Goal: Task Accomplishment & Management: Complete application form

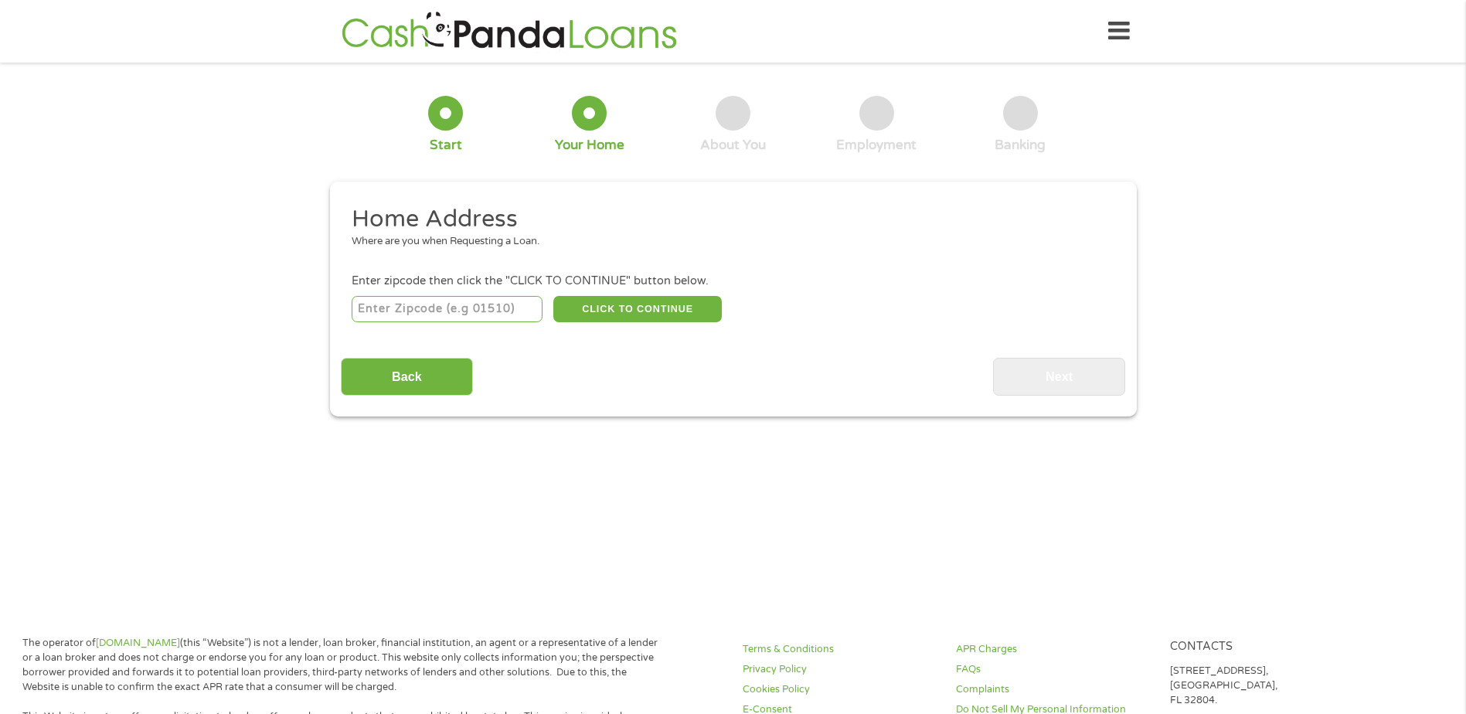
click at [386, 308] on input "number" at bounding box center [447, 309] width 191 height 26
type input "55441"
select select "[US_STATE]"
click at [630, 298] on button "CLICK TO CONTINUE" at bounding box center [637, 309] width 168 height 26
type input "55441"
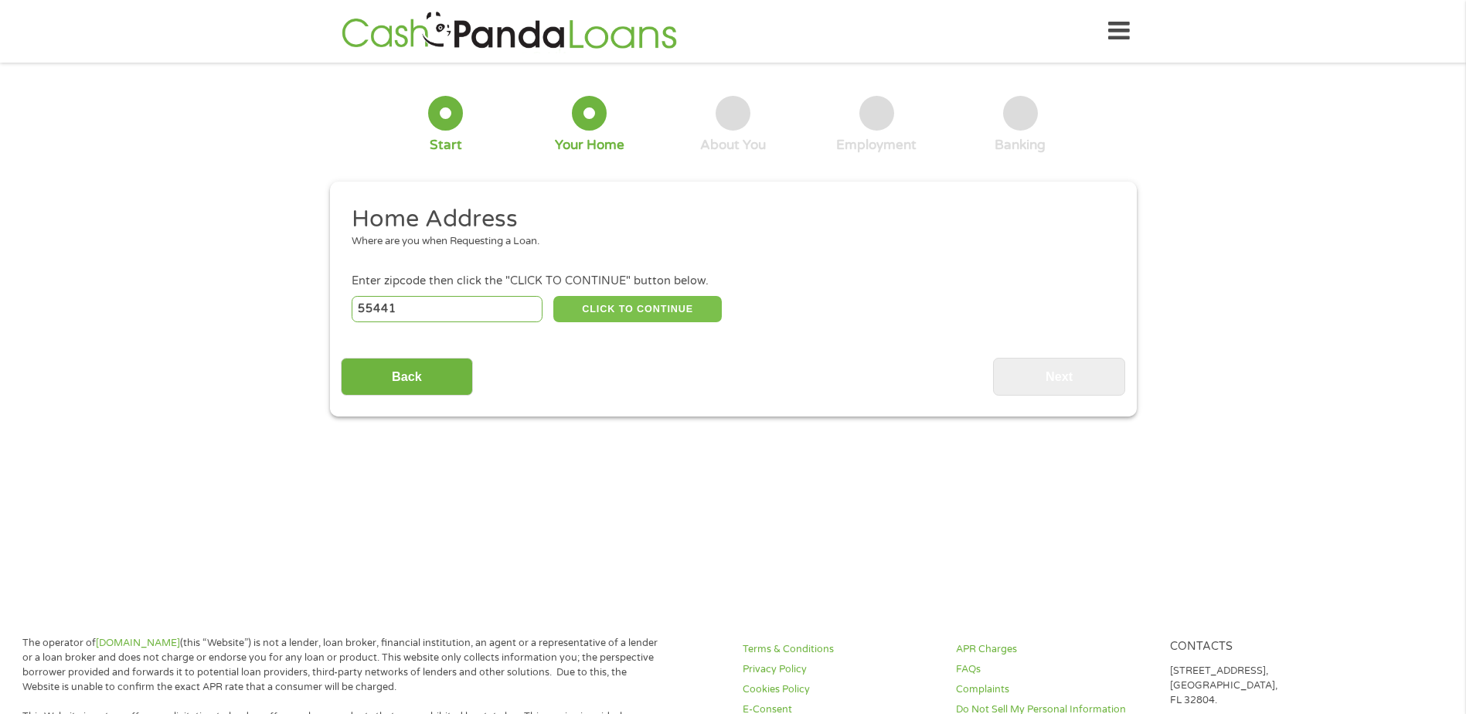
type input "[GEOGRAPHIC_DATA]"
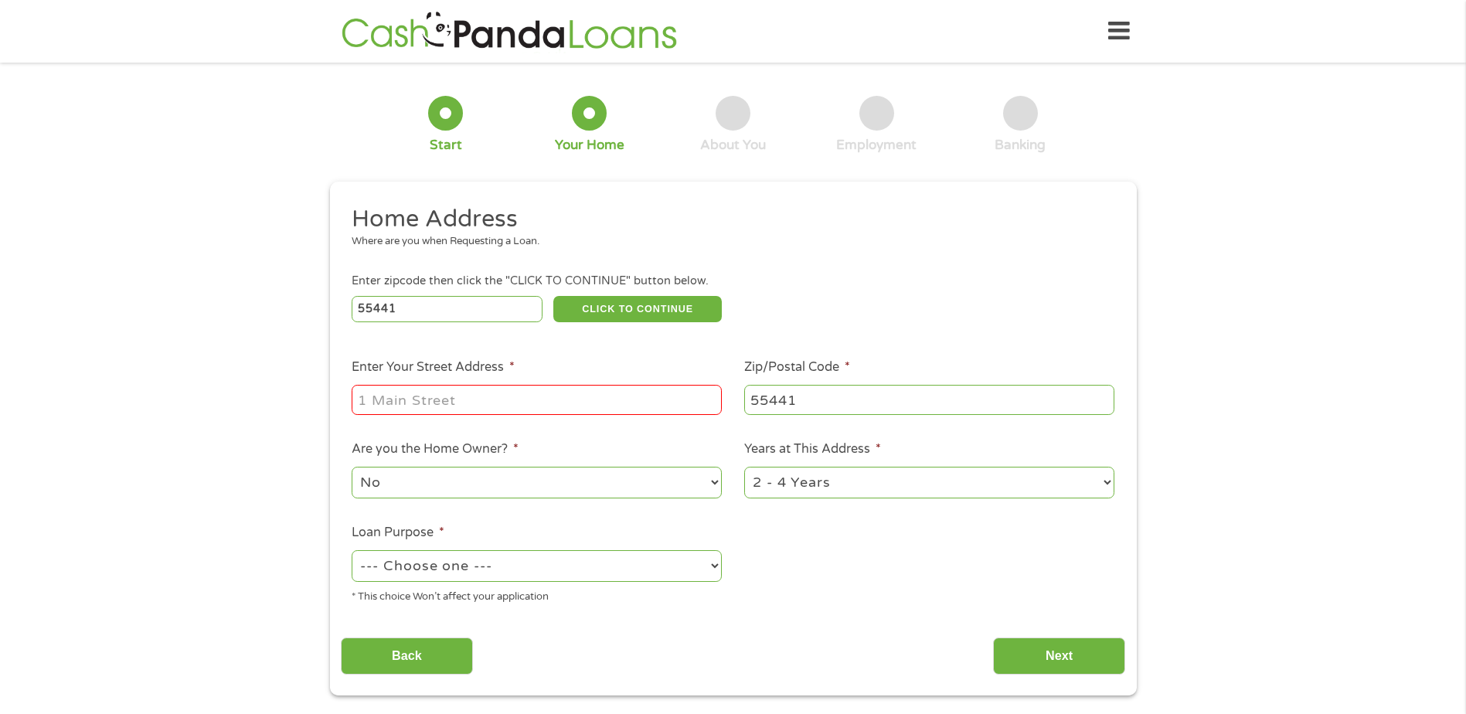
click at [522, 389] on input "Enter Your Street Address *" at bounding box center [537, 399] width 370 height 29
type input "[STREET_ADDRESS][US_STATE]"
click at [440, 566] on select "--- Choose one --- Pay Bills Debt Consolidation Home Improvement Major Purchase…" at bounding box center [537, 566] width 370 height 32
select select "medicalexpenses"
click at [352, 550] on select "--- Choose one --- Pay Bills Debt Consolidation Home Improvement Major Purchase…" at bounding box center [537, 566] width 370 height 32
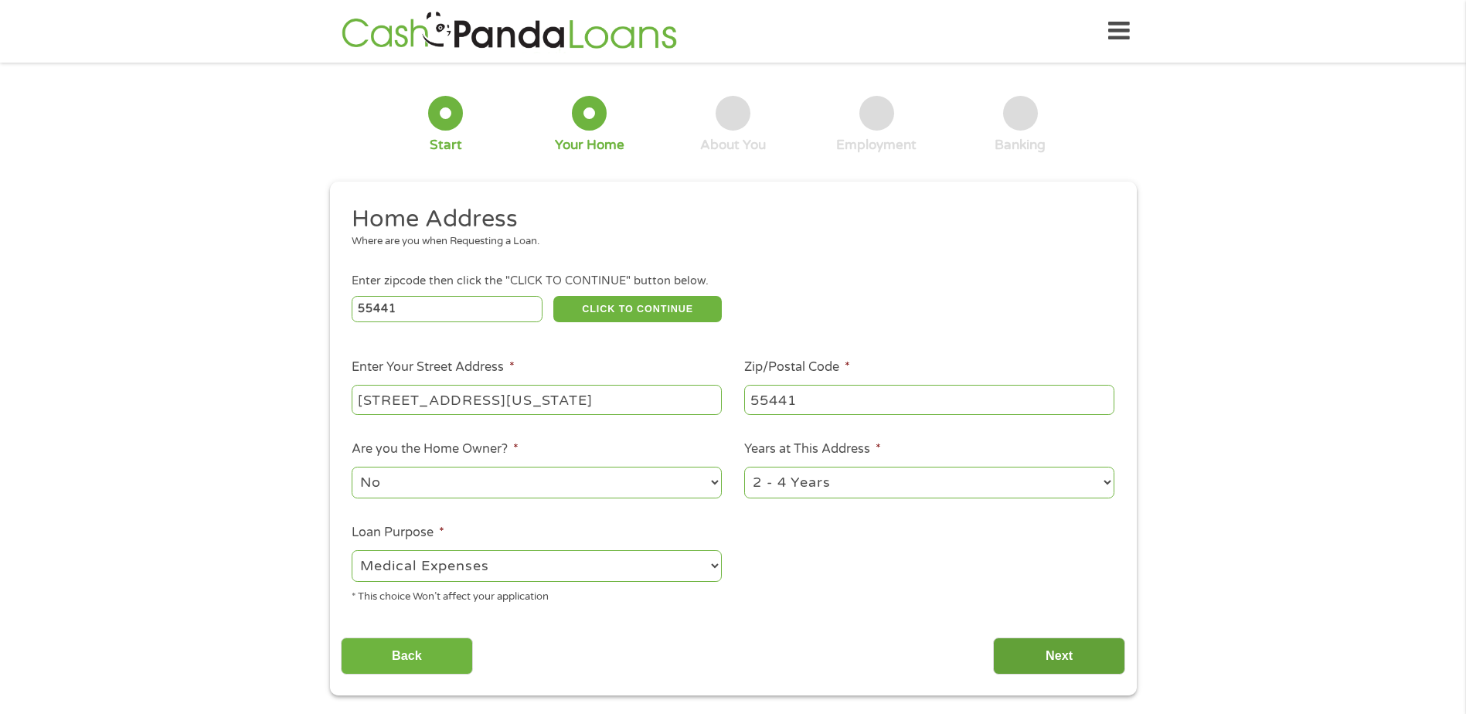
click at [1025, 656] on input "Next" at bounding box center [1059, 657] width 132 height 38
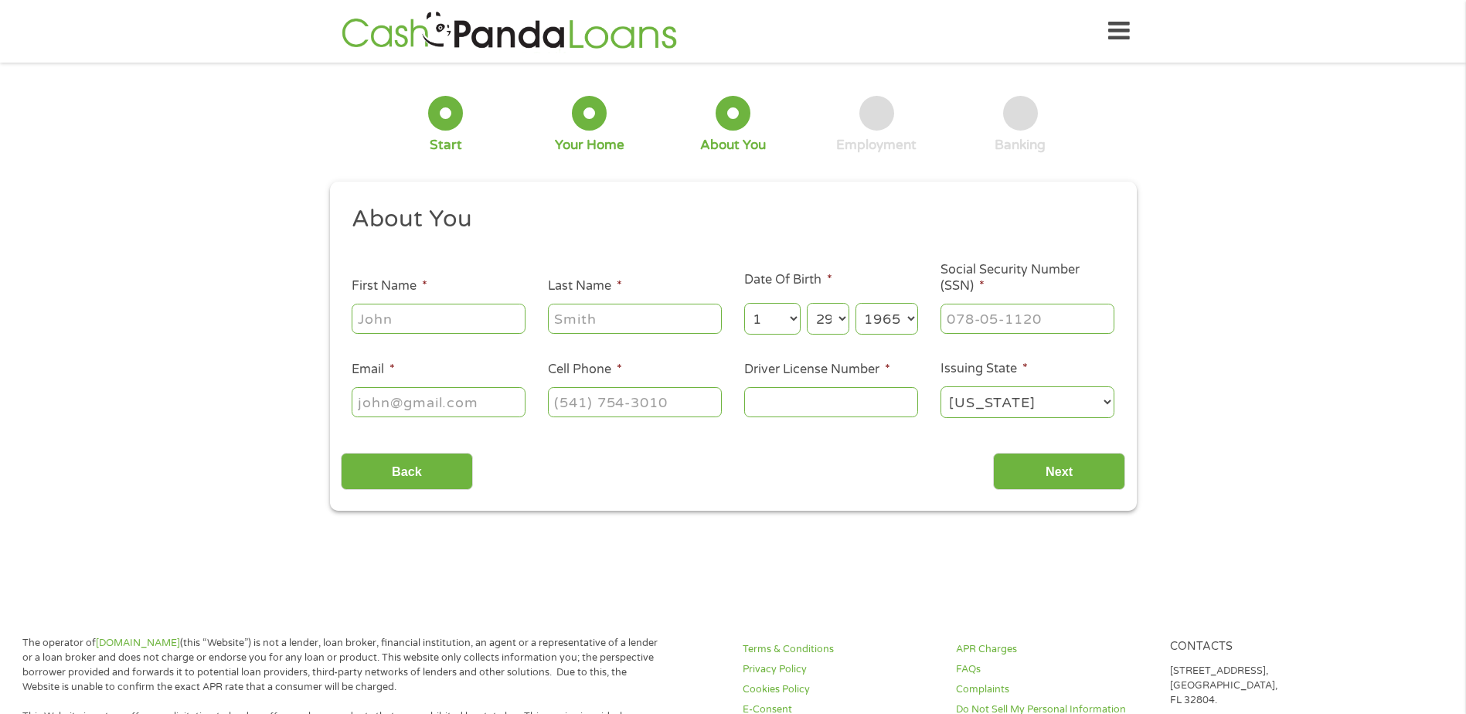
scroll to position [6, 6]
click at [417, 329] on input "First Name *" at bounding box center [439, 318] width 174 height 29
type input "[PERSON_NAME]"
type input "[EMAIL_ADDRESS][DOMAIN_NAME]"
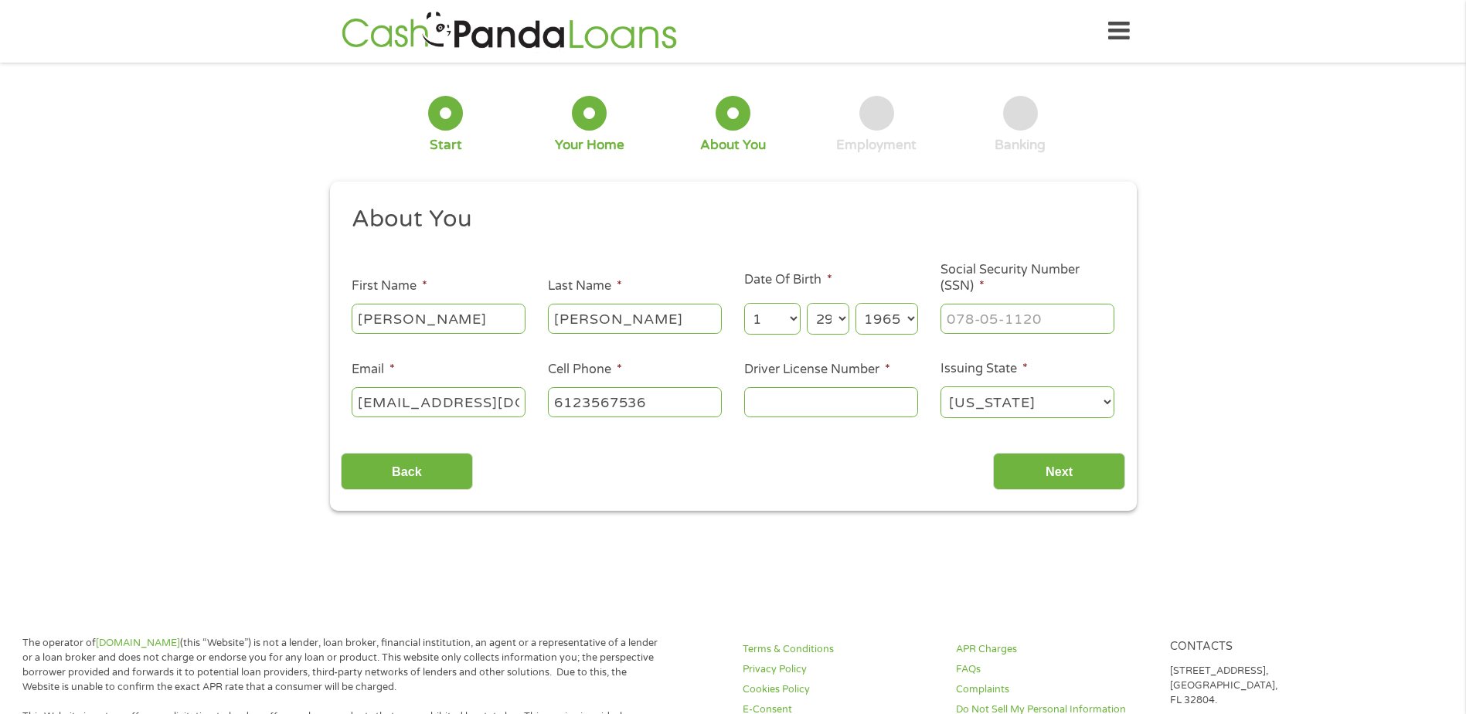
type input "[PHONE_NUMBER]"
click at [970, 325] on input "___-__-____" at bounding box center [1027, 318] width 174 height 29
type input "262-73-0077"
click at [774, 400] on input "Driver License Number *" at bounding box center [831, 401] width 174 height 29
click at [1034, 455] on input "Next" at bounding box center [1059, 472] width 132 height 38
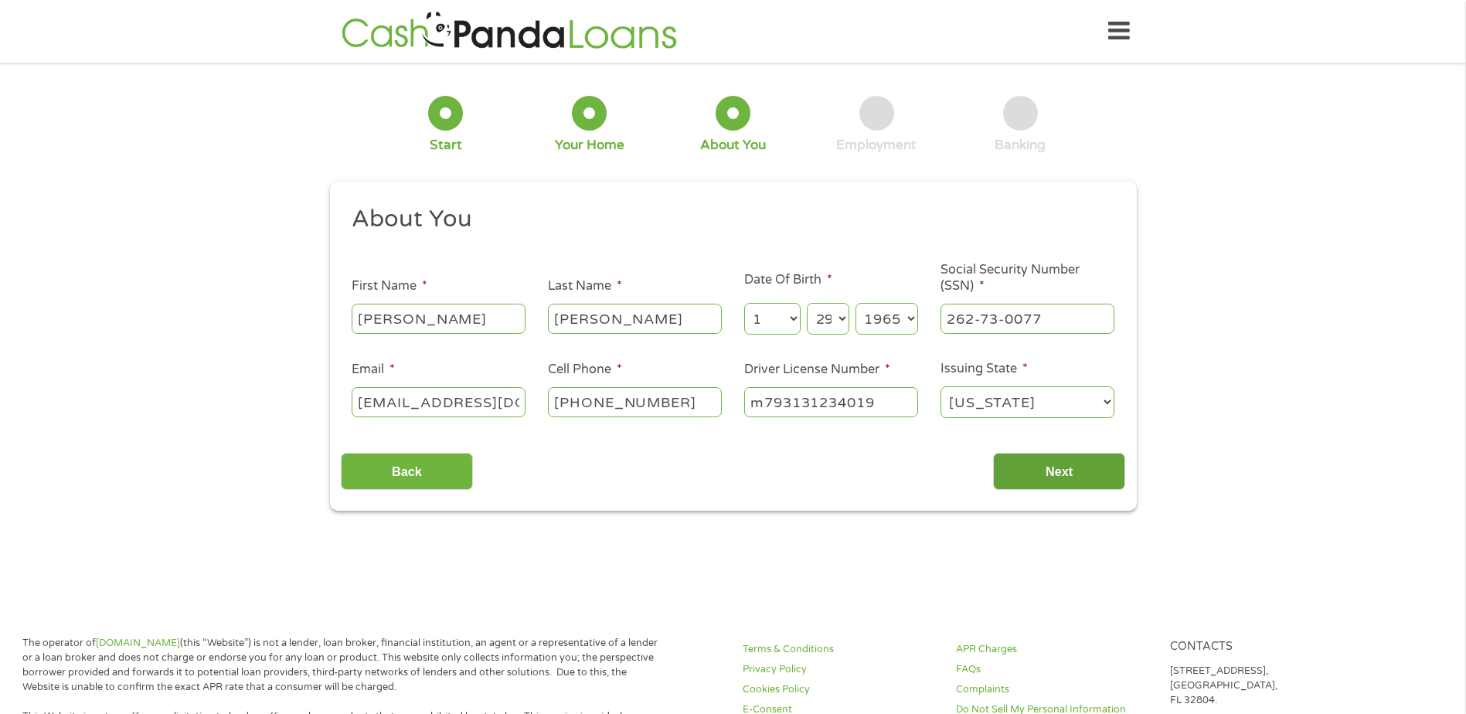
click at [1033, 468] on input "Next" at bounding box center [1059, 472] width 132 height 38
click at [903, 410] on input "m793131234019" at bounding box center [831, 401] width 174 height 29
drag, startPoint x: 892, startPoint y: 406, endPoint x: 542, endPoint y: 386, distance: 350.7
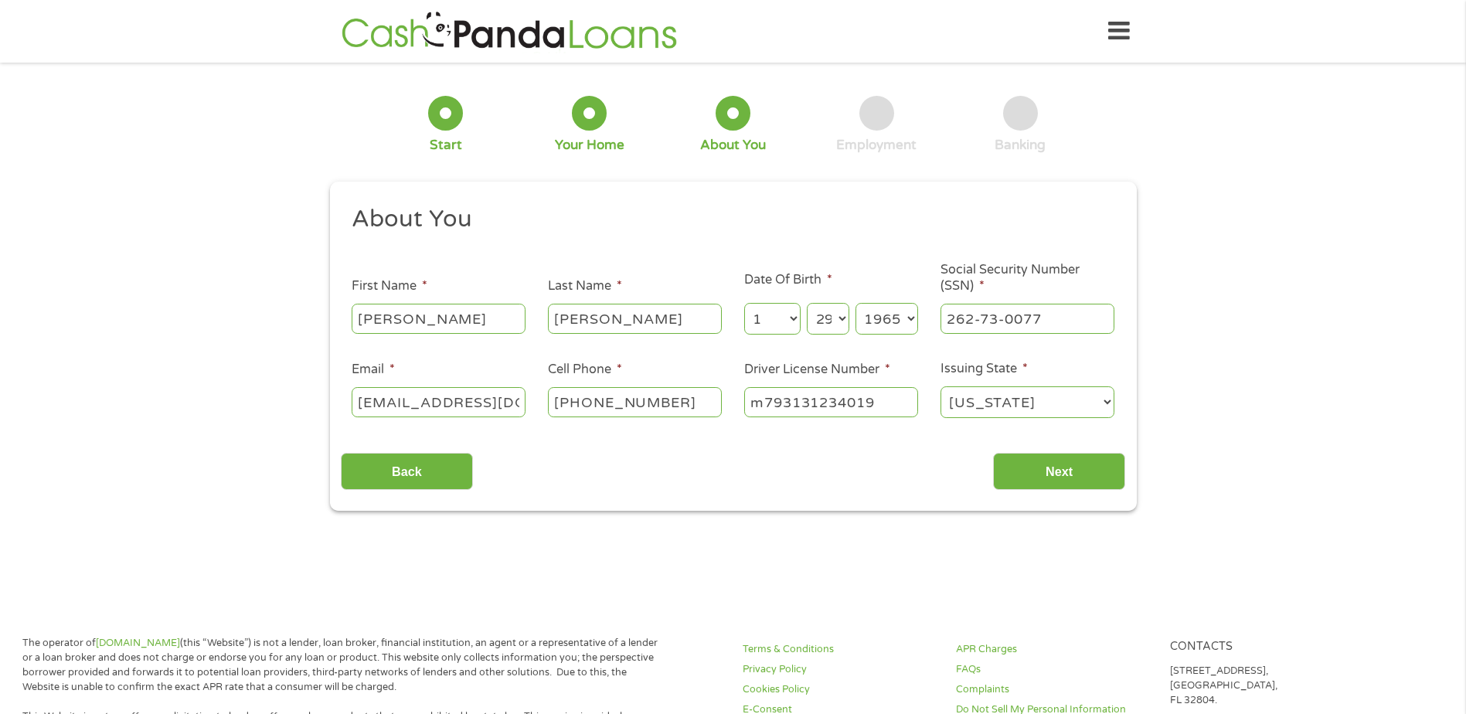
click at [542, 386] on ul "About You This field is hidden when viewing the form Title * --- Choose one ---…" at bounding box center [733, 318] width 784 height 228
type input "m"
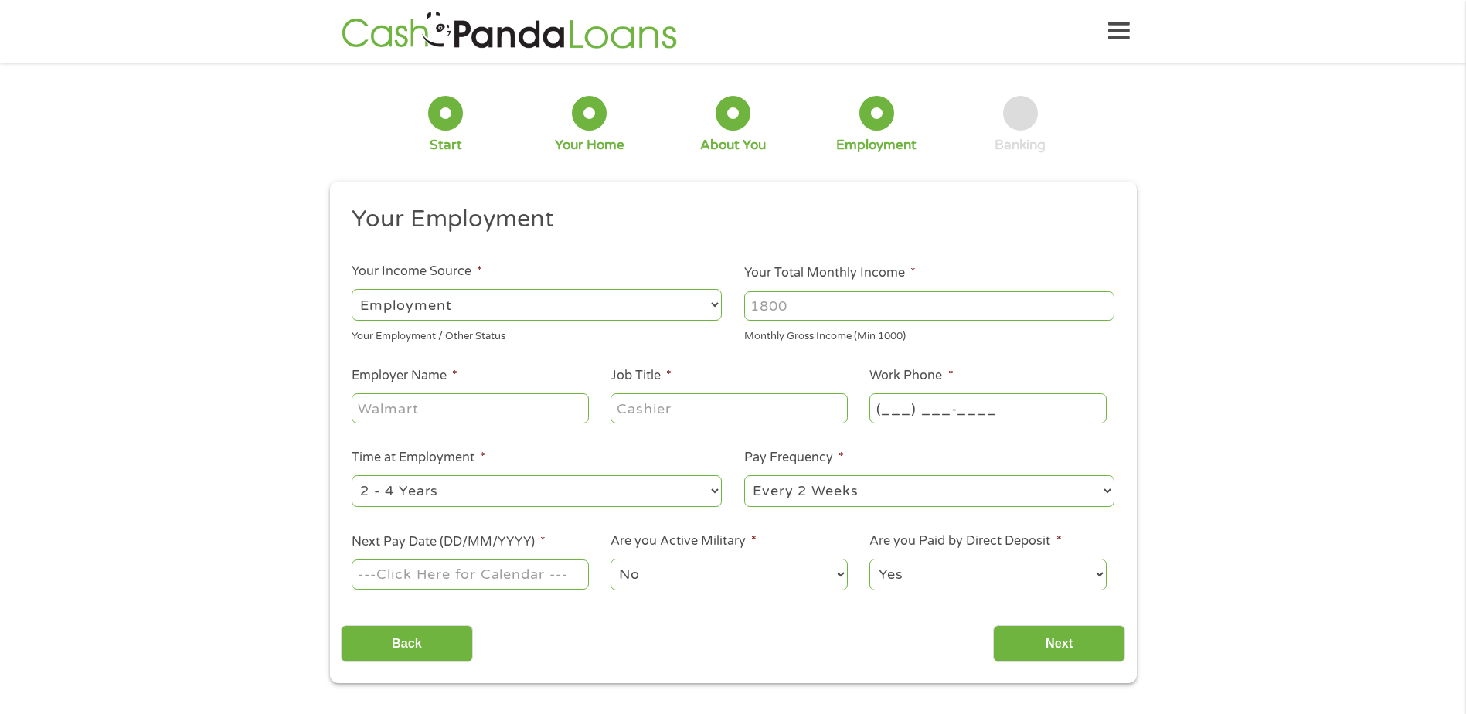
click at [903, 418] on input "(___) ___-____" at bounding box center [987, 407] width 236 height 29
type input "[PHONE_NUMBER]"
click at [461, 310] on select "--- Choose one --- Employment [DEMOGRAPHIC_DATA] Benefits" at bounding box center [537, 305] width 370 height 32
click at [352, 289] on select "--- Choose one --- Employment [DEMOGRAPHIC_DATA] Benefits" at bounding box center [537, 305] width 370 height 32
click at [428, 409] on input "Employer Name *" at bounding box center [470, 407] width 236 height 29
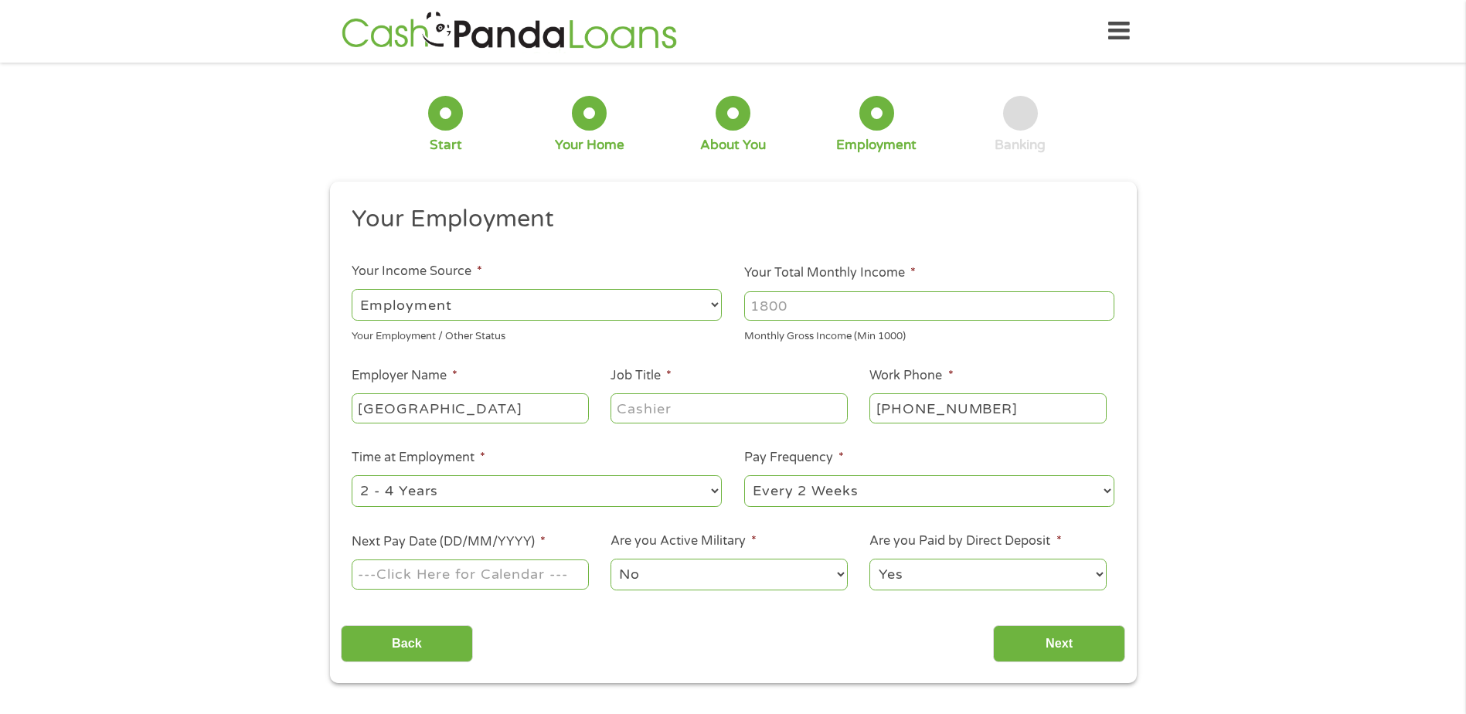
type input "[GEOGRAPHIC_DATA]"
type input "Patient Care Coordinator"
drag, startPoint x: 757, startPoint y: 298, endPoint x: 668, endPoint y: 298, distance: 88.9
click at [668, 298] on ul "Your Employment Your Income Source * --- Choose one --- Employment [DEMOGRAPHIC…" at bounding box center [733, 404] width 784 height 400
type input "4500"
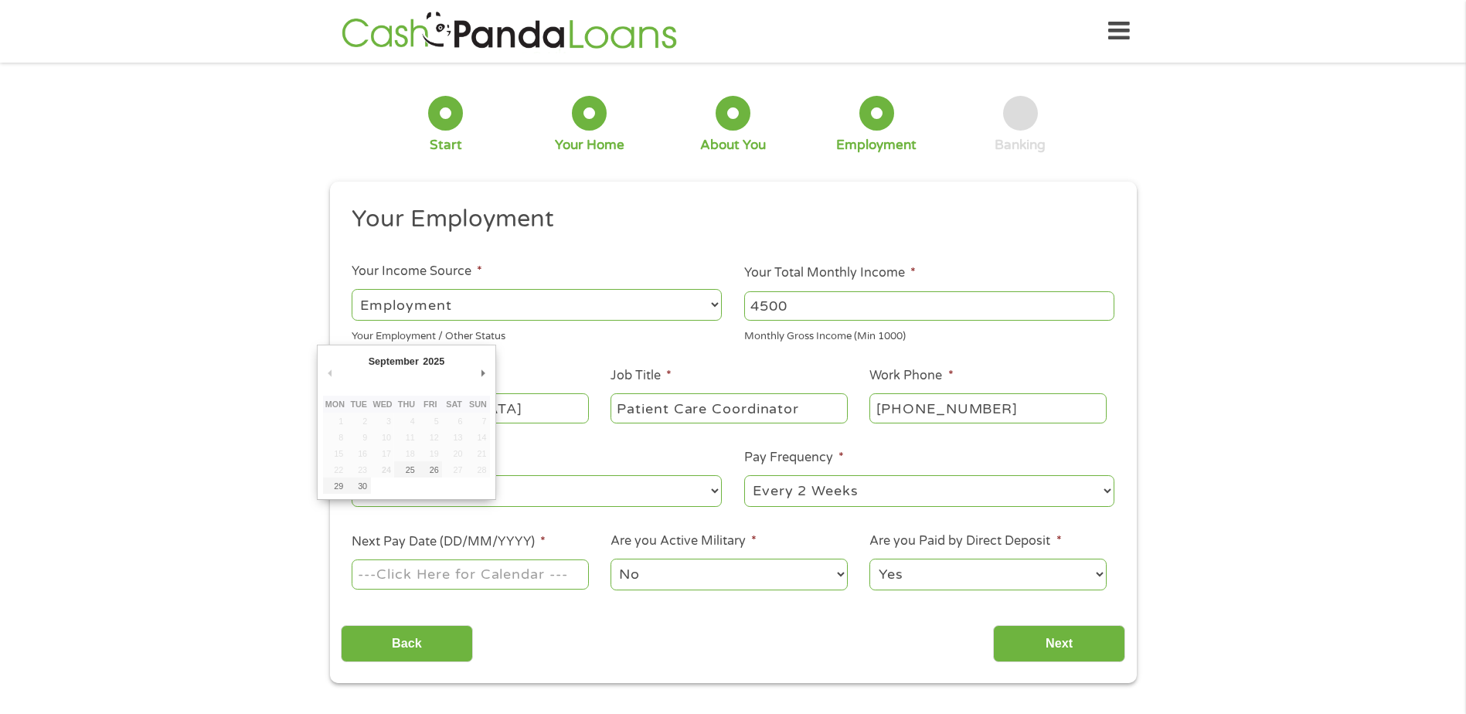
click at [522, 573] on input "Next Pay Date (DD/MM/YYYY) *" at bounding box center [470, 573] width 236 height 29
type input "[DATE]"
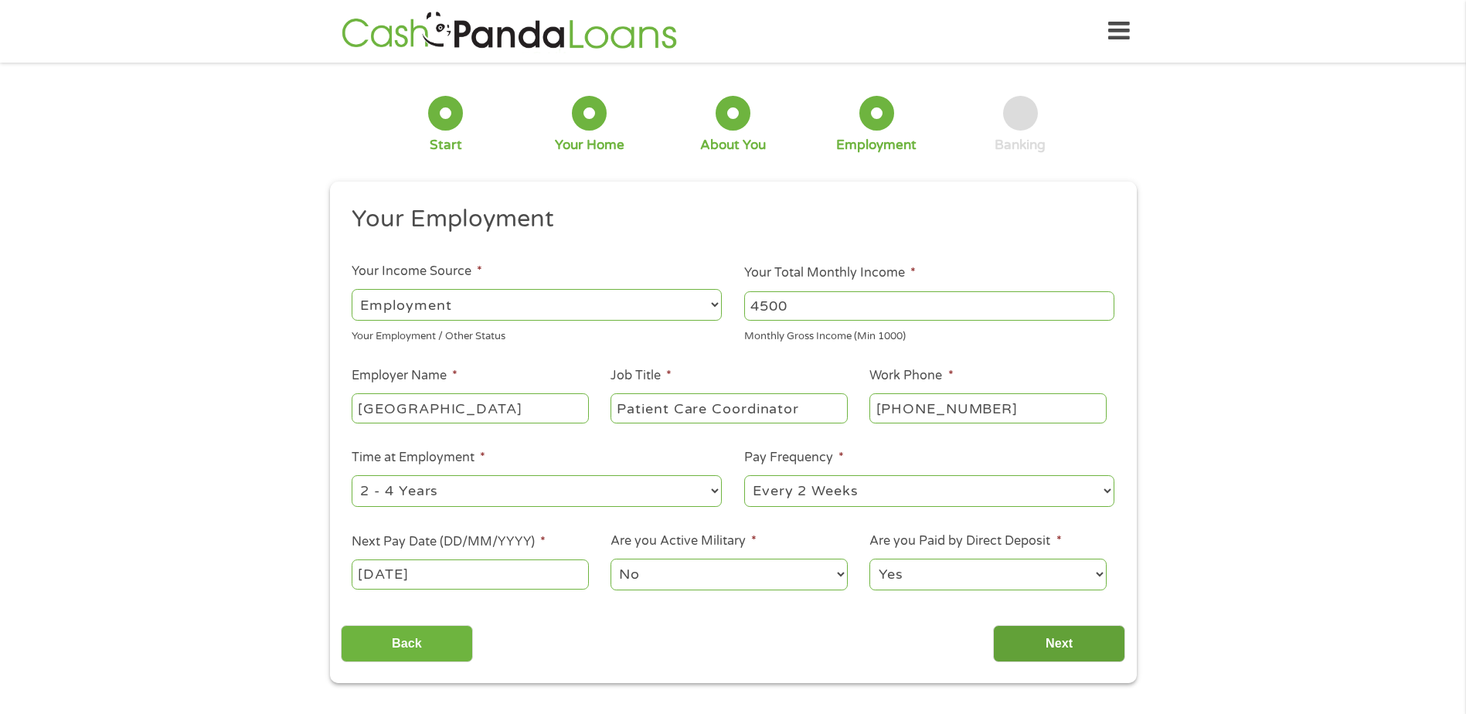
click at [1032, 648] on input "Next" at bounding box center [1059, 644] width 132 height 38
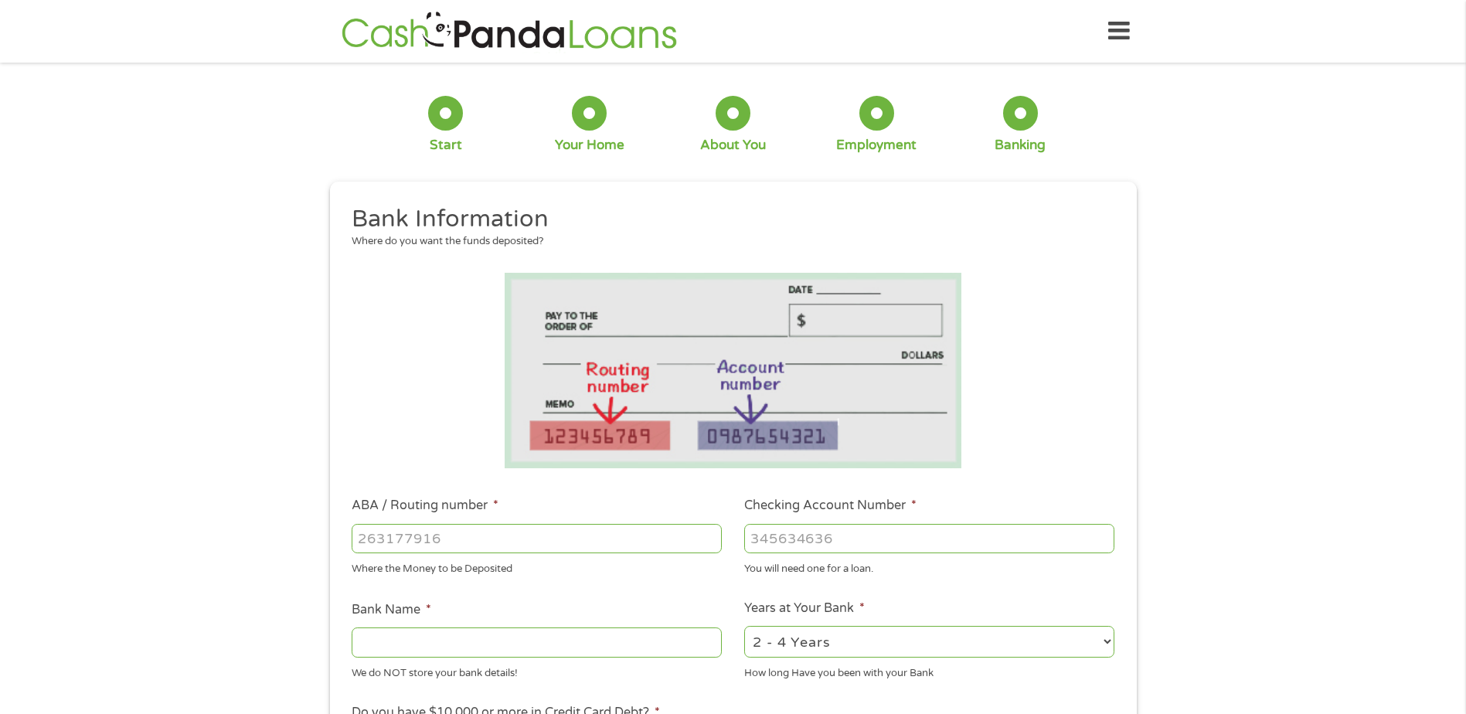
click at [455, 533] on input "ABA / Routing number *" at bounding box center [537, 538] width 370 height 29
type input "071214579"
type input "BANK OF AMERICA"
type input "071214579"
click at [959, 536] on input "Checking Account Number *" at bounding box center [929, 538] width 370 height 29
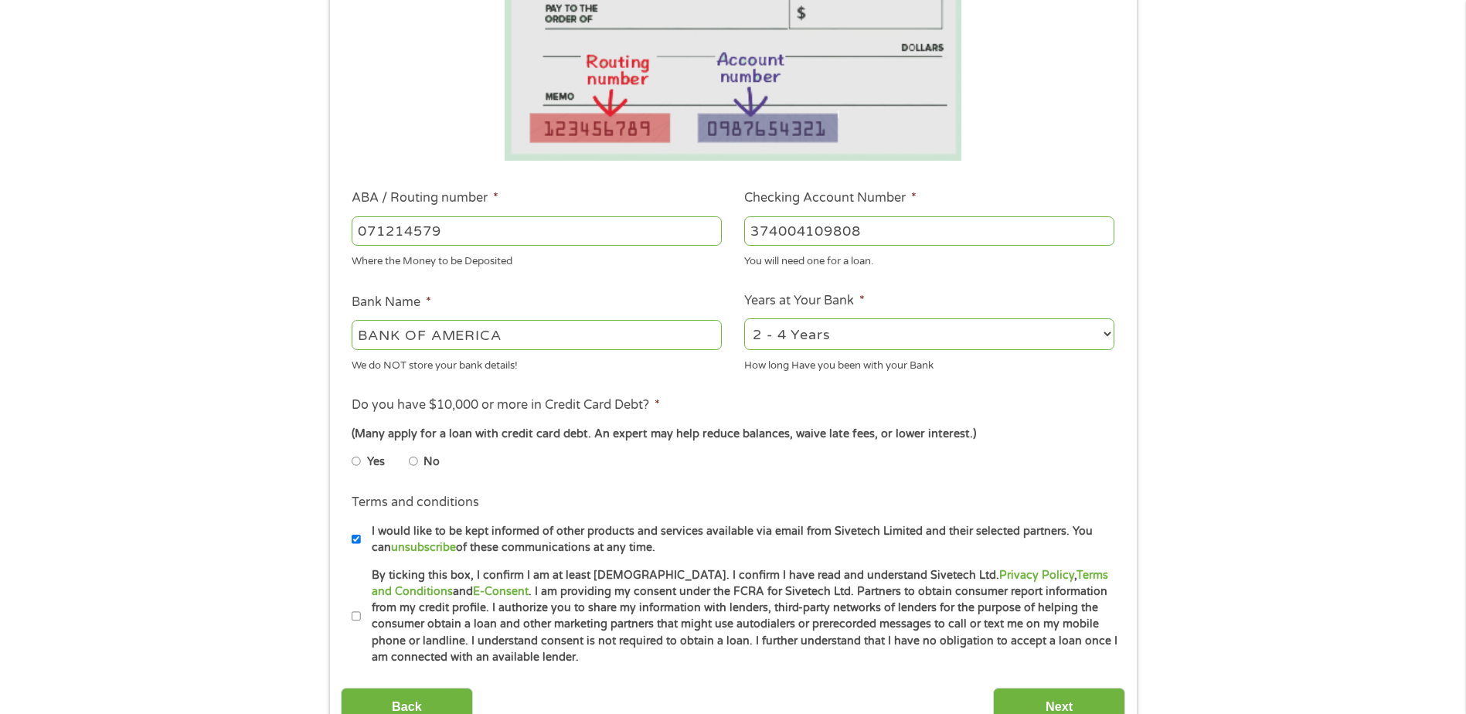
scroll to position [309, 0]
type input "374004109808"
click at [995, 332] on select "2 - 4 Years 6 - 12 Months 1 - 2 Years Over 4 Years" at bounding box center [929, 333] width 370 height 32
click at [915, 336] on select "2 - 4 Years 6 - 12 Months 1 - 2 Years Over 4 Years" at bounding box center [929, 333] width 370 height 32
click at [906, 340] on select "2 - 4 Years 6 - 12 Months 1 - 2 Years Over 4 Years" at bounding box center [929, 333] width 370 height 32
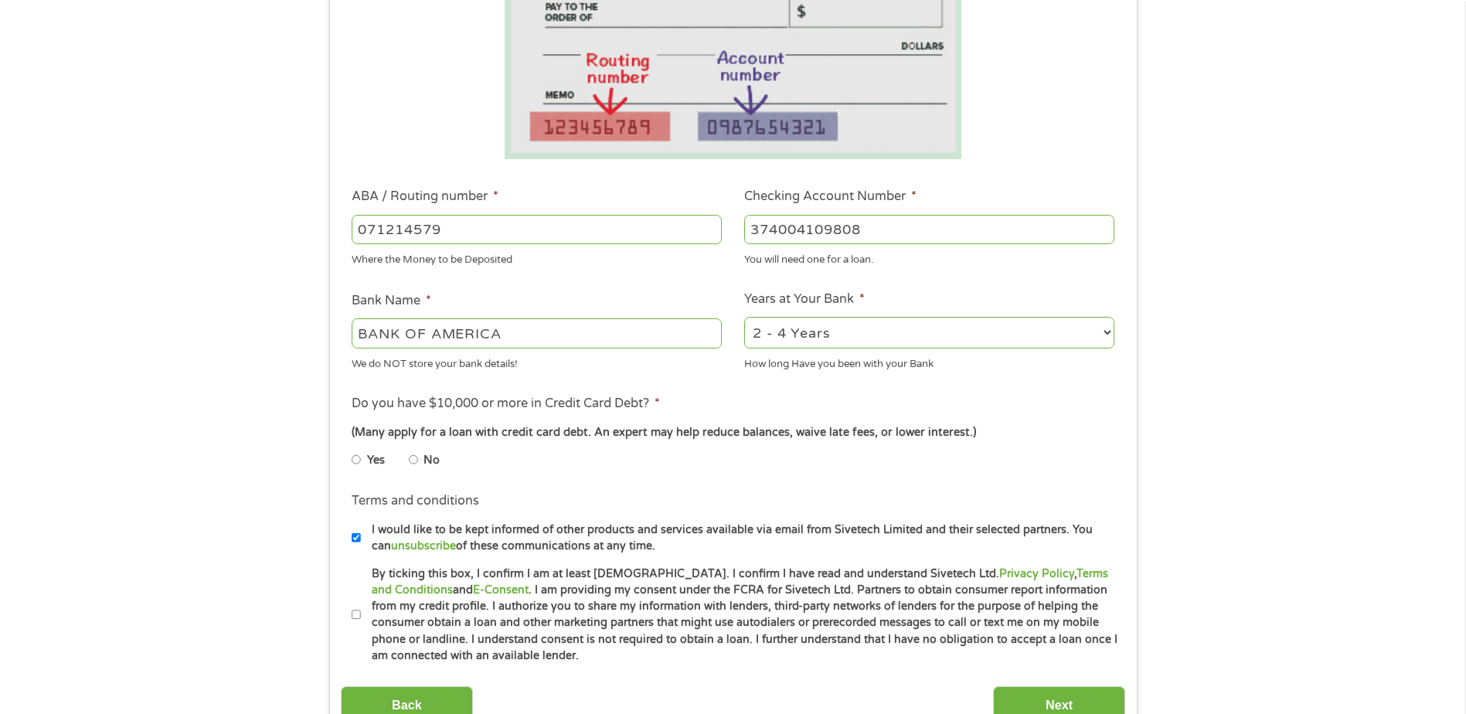
select select "60months"
click at [744, 317] on select "2 - 4 Years 6 - 12 Months 1 - 2 Years Over 4 Years" at bounding box center [929, 333] width 370 height 32
click at [418, 461] on li "No" at bounding box center [437, 460] width 56 height 30
click at [408, 461] on li "Yes" at bounding box center [380, 460] width 57 height 30
click at [415, 458] on input "No" at bounding box center [413, 459] width 9 height 25
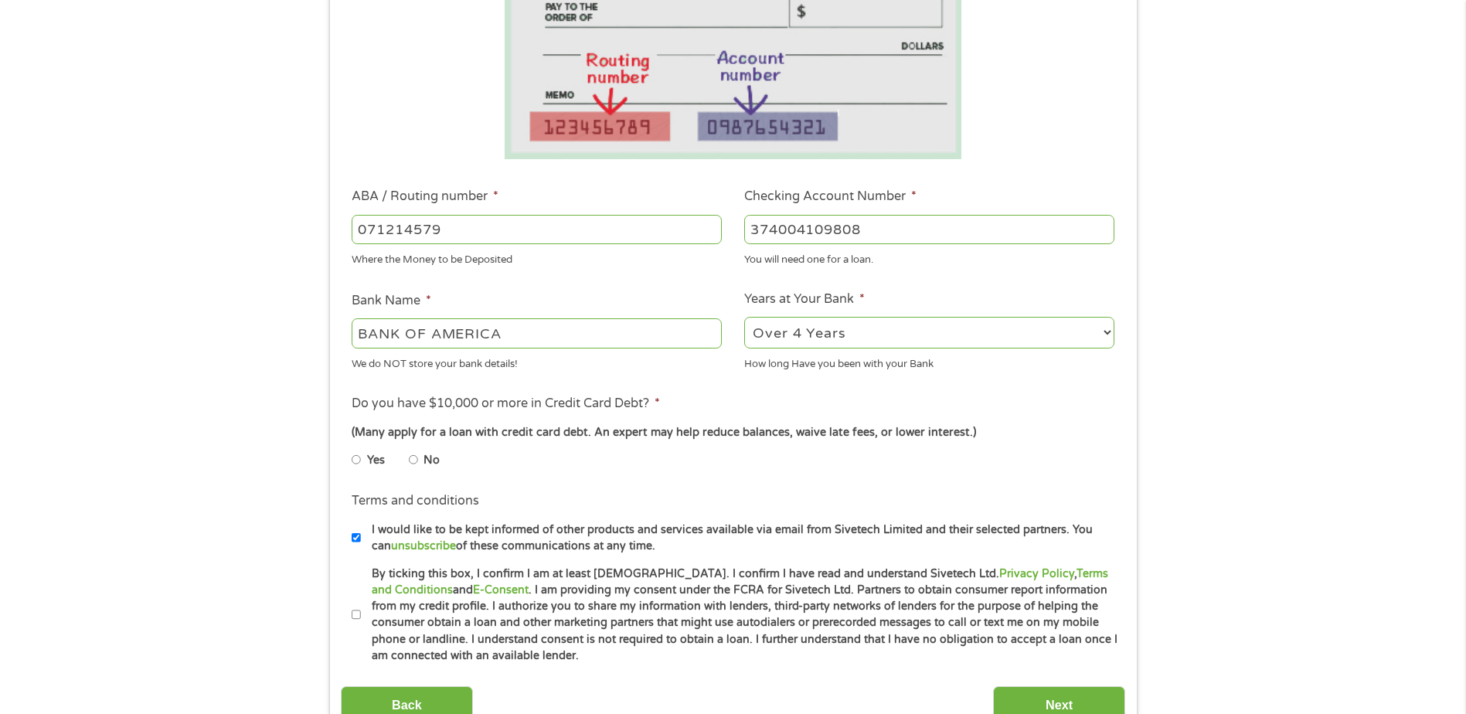
radio input "true"
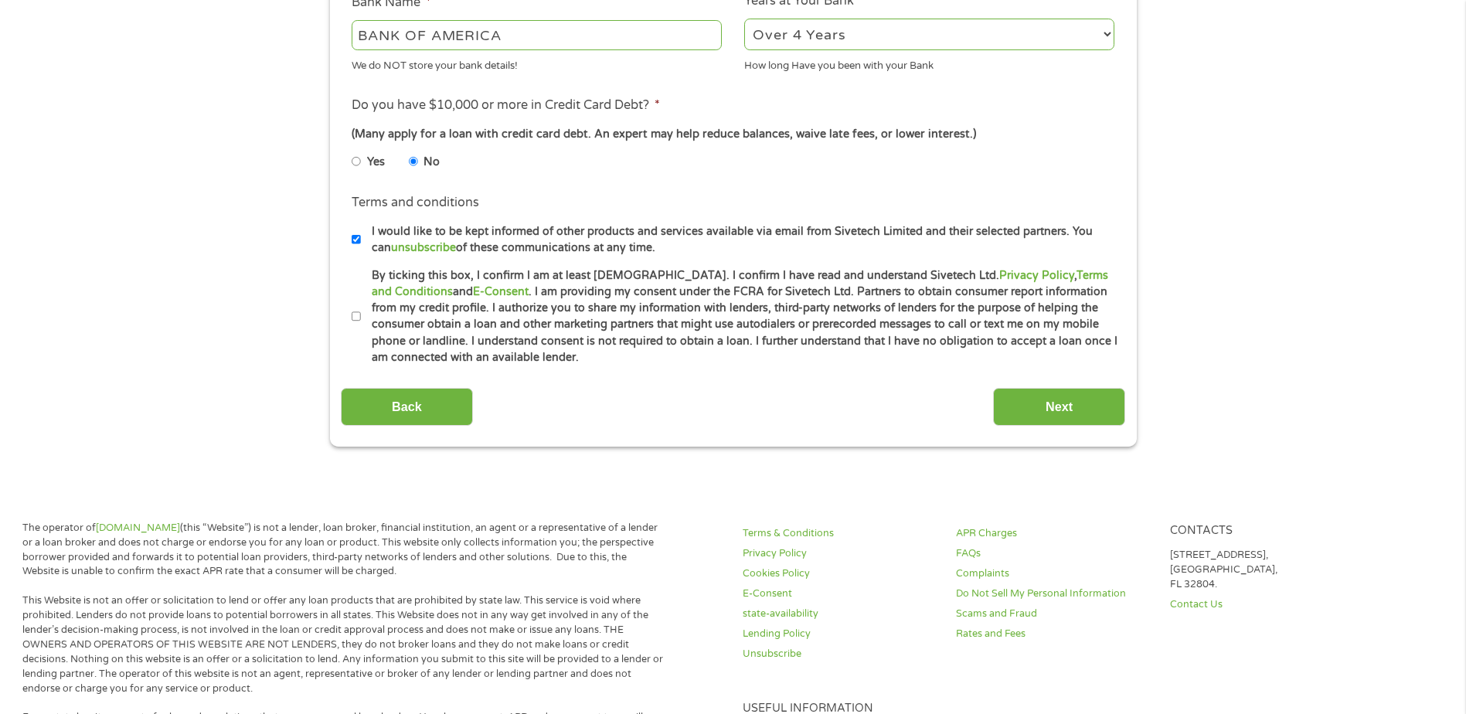
scroll to position [618, 0]
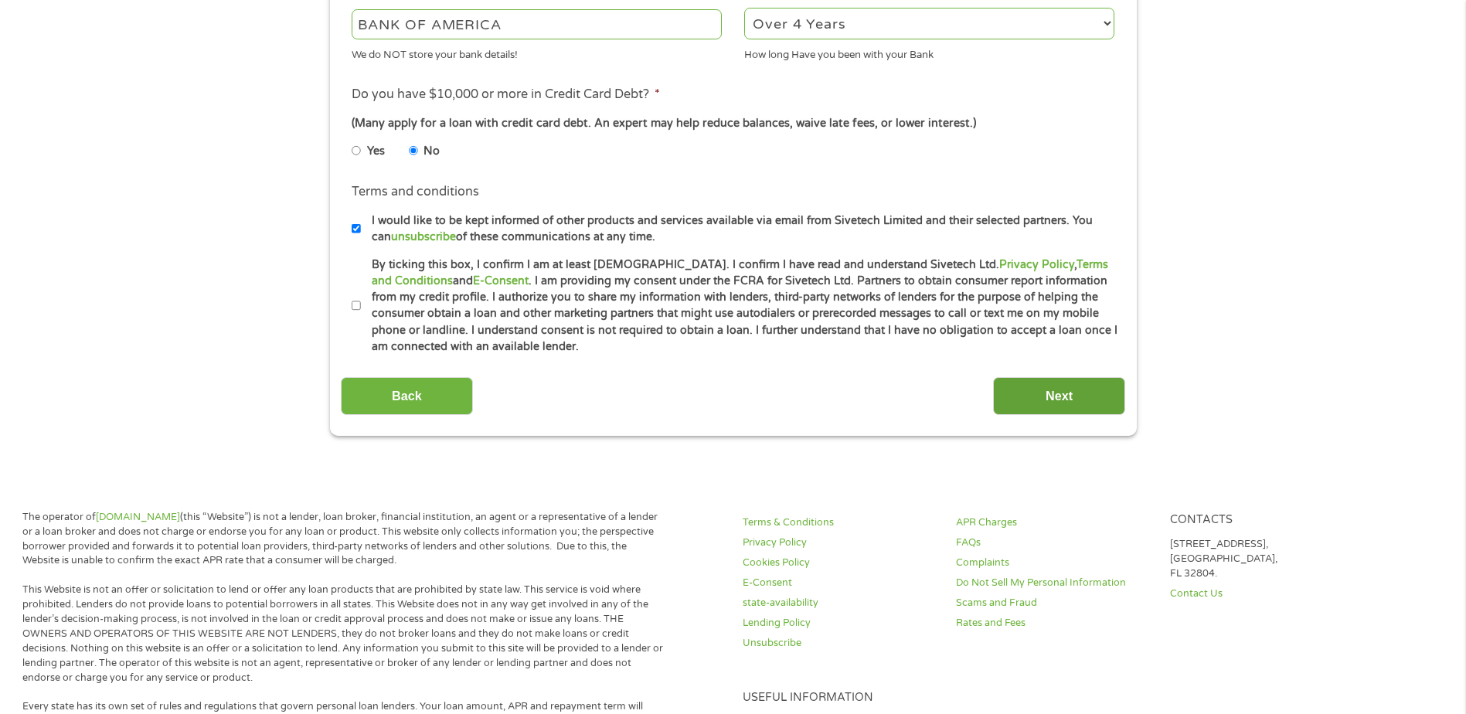
click at [1050, 398] on input "Next" at bounding box center [1059, 396] width 132 height 38
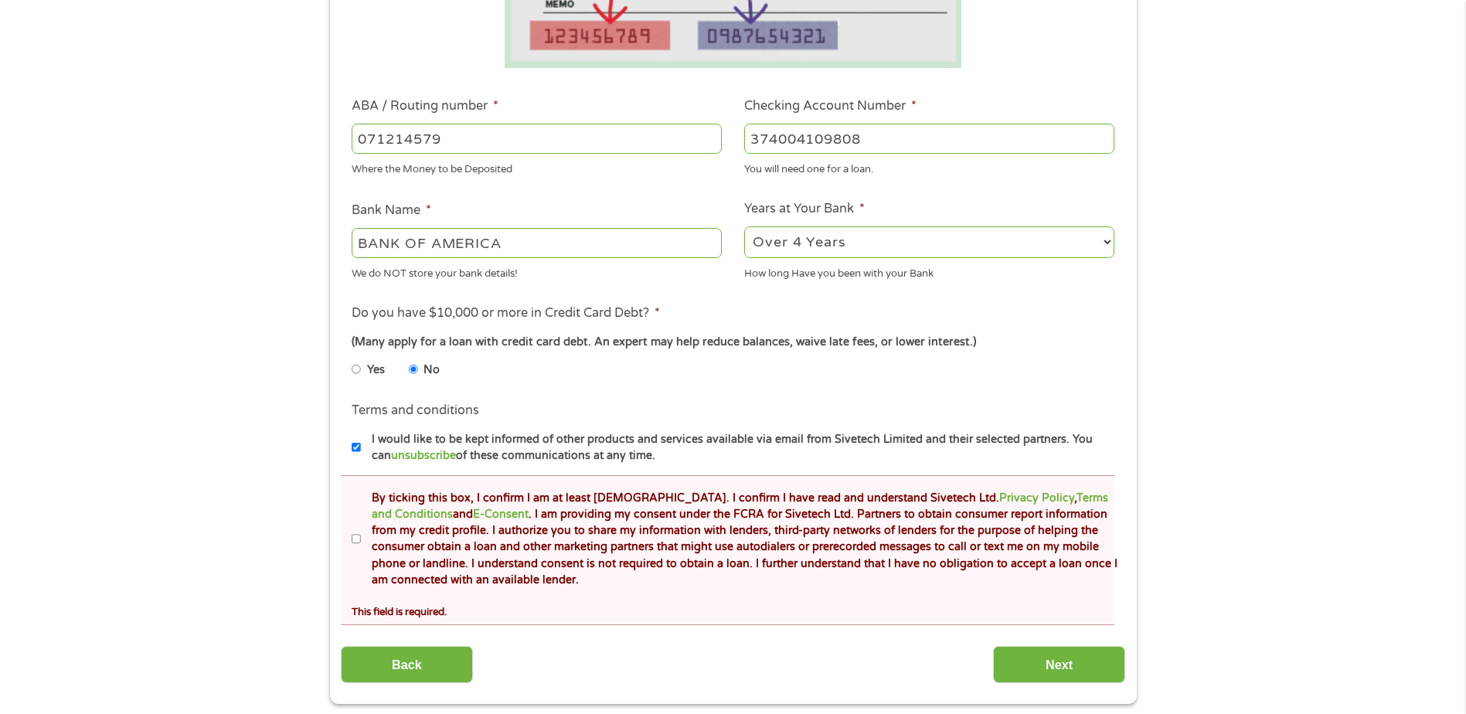
scroll to position [464, 0]
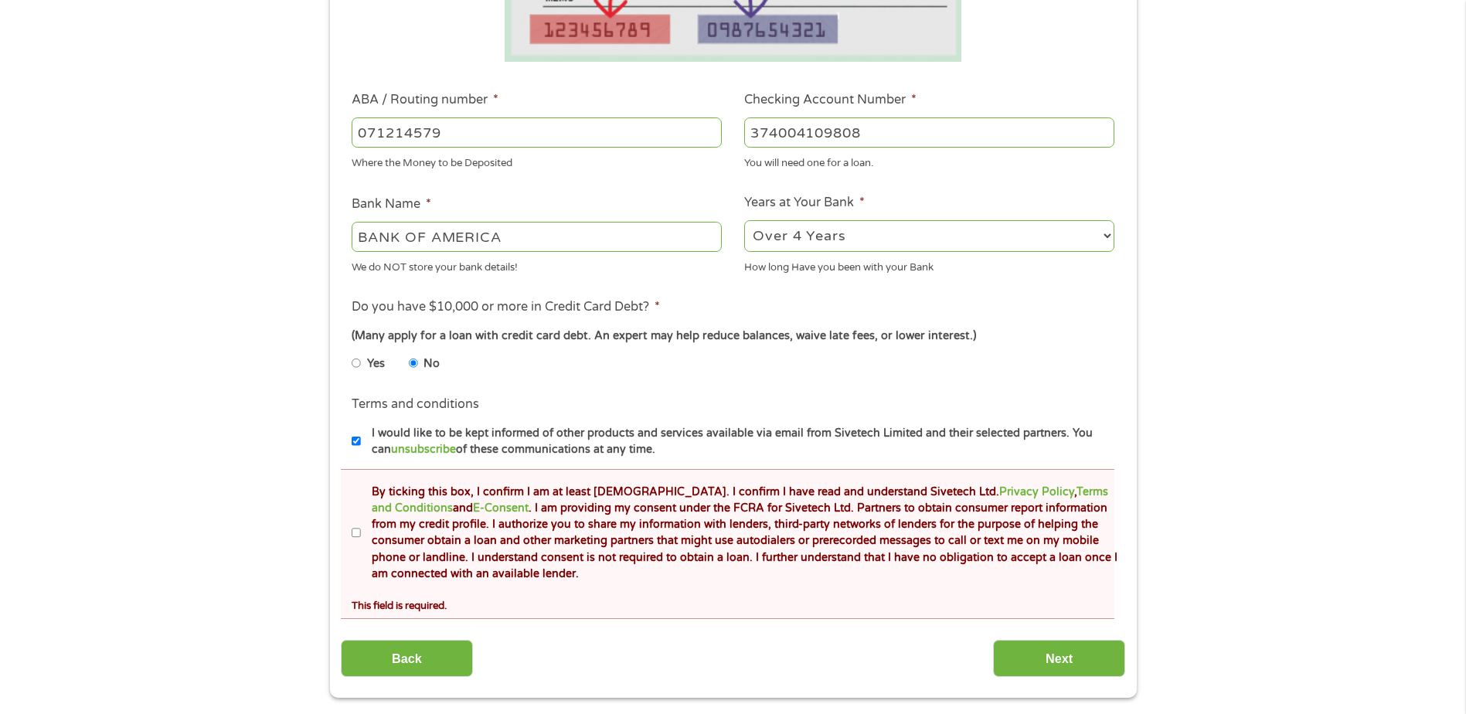
drag, startPoint x: 354, startPoint y: 529, endPoint x: 372, endPoint y: 529, distance: 18.5
click at [355, 529] on input "By ticking this box, I confirm I am at least [DEMOGRAPHIC_DATA]. I confirm I ha…" at bounding box center [356, 533] width 9 height 25
checkbox input "true"
click at [1029, 663] on input "Next" at bounding box center [1059, 659] width 132 height 38
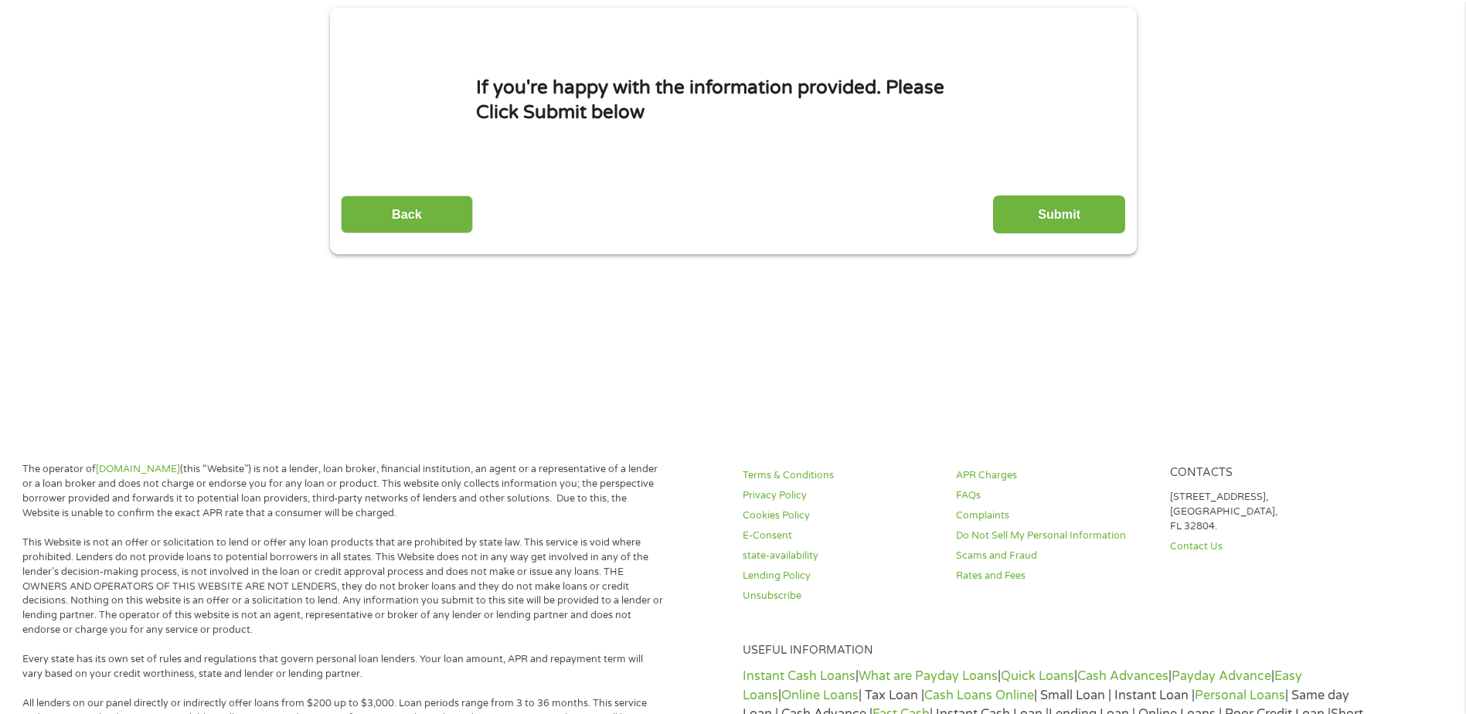
scroll to position [0, 0]
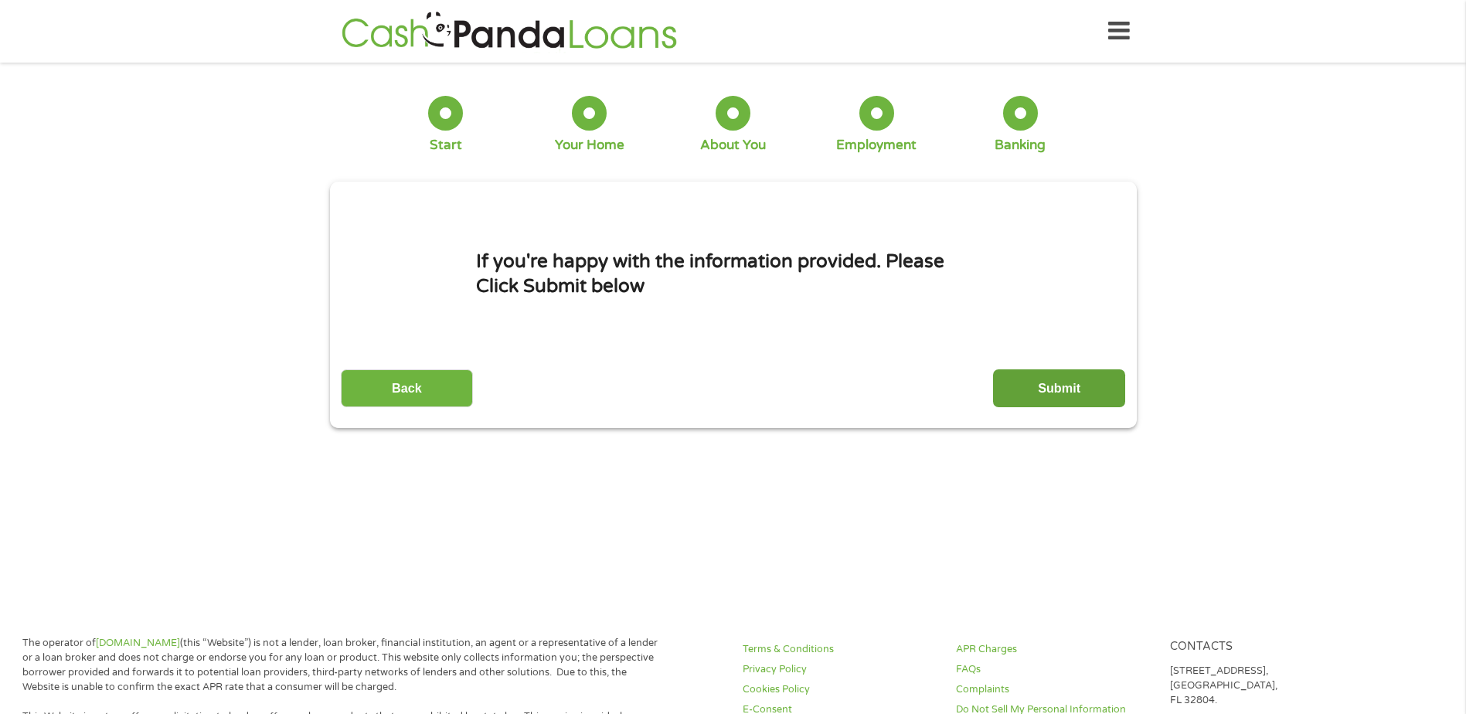
click at [1038, 383] on input "Submit" at bounding box center [1059, 388] width 132 height 38
